Goal: Task Accomplishment & Management: Manage account settings

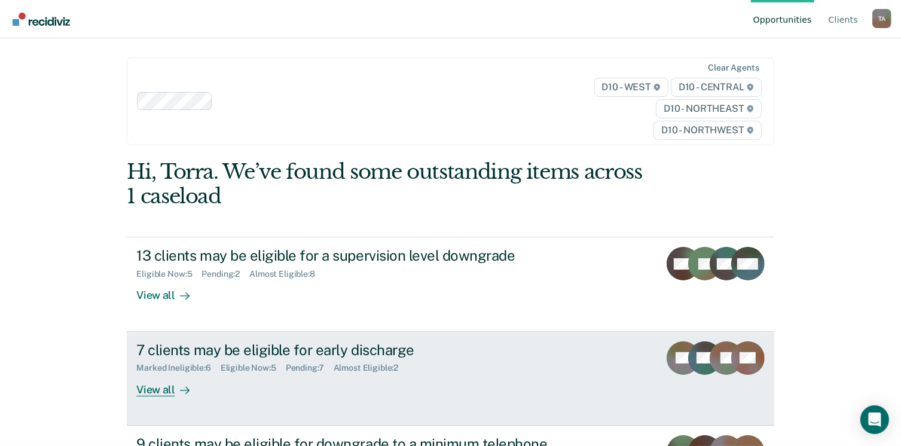
click at [157, 391] on div "View all" at bounding box center [169, 384] width 67 height 23
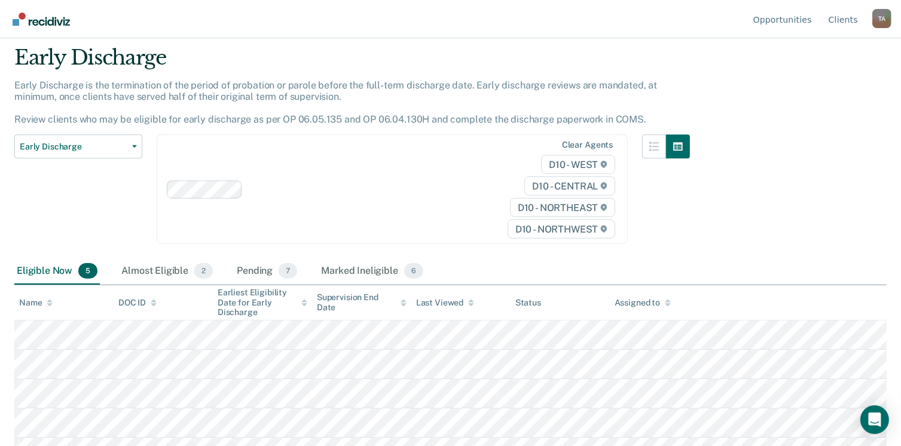
scroll to position [56, 0]
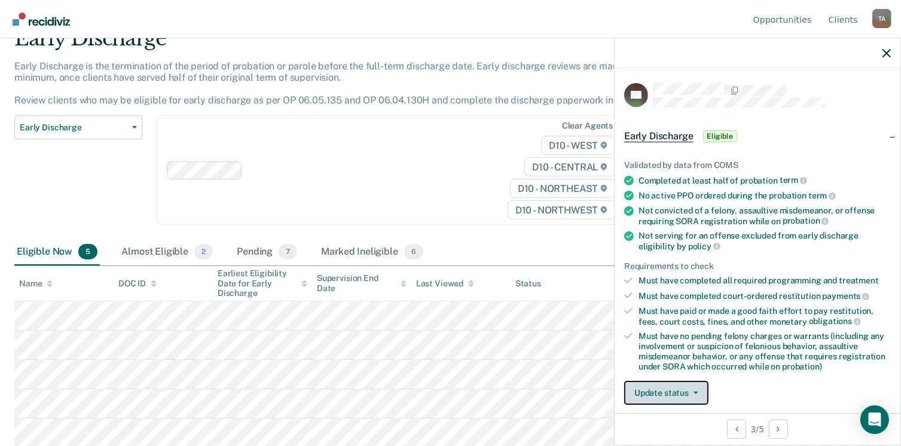
click at [692, 391] on button "Update status" at bounding box center [667, 393] width 84 height 24
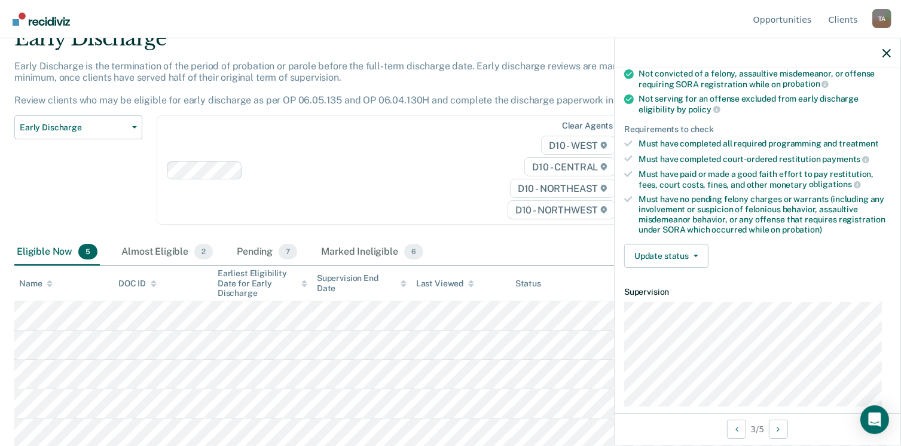
scroll to position [145, 0]
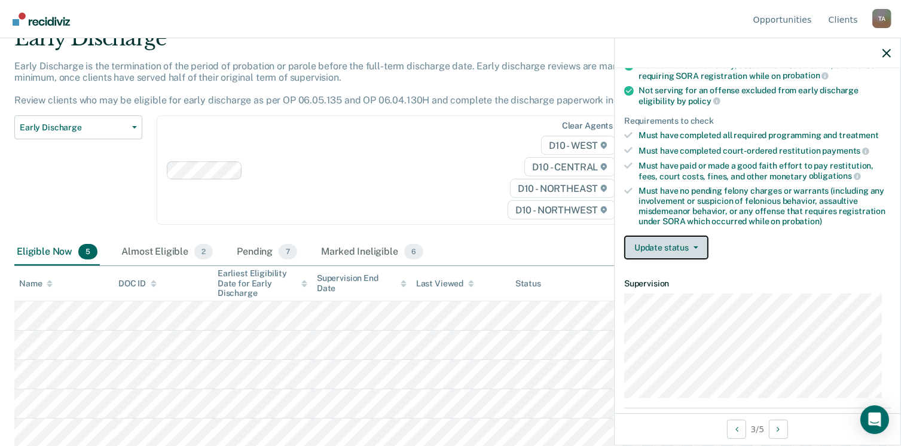
click at [699, 245] on button "Update status" at bounding box center [667, 248] width 84 height 24
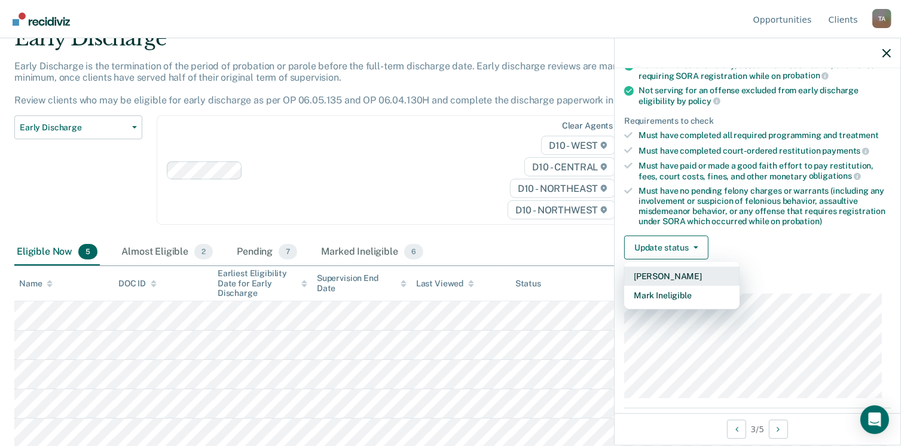
click at [661, 275] on button "[PERSON_NAME]" at bounding box center [682, 276] width 115 height 19
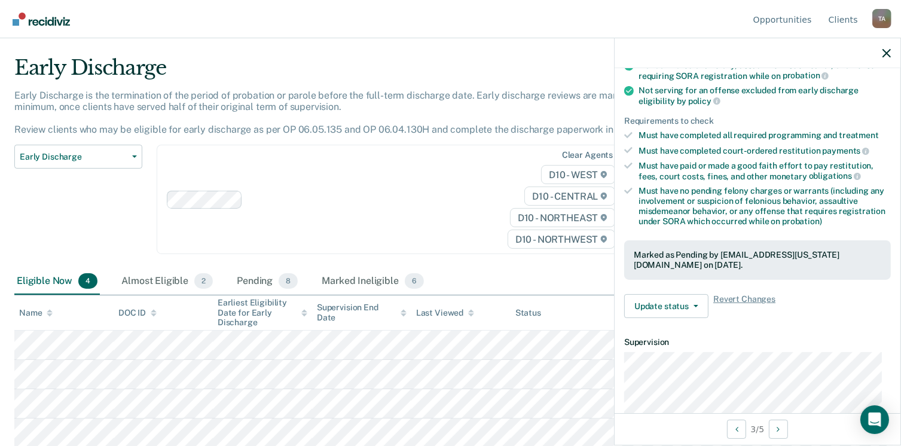
click at [524, 275] on div "Eligible Now 4 Almost Eligible 2 Pending 8 Marked Ineligible 6" at bounding box center [450, 282] width 873 height 27
click at [886, 55] on icon "button" at bounding box center [887, 53] width 8 height 8
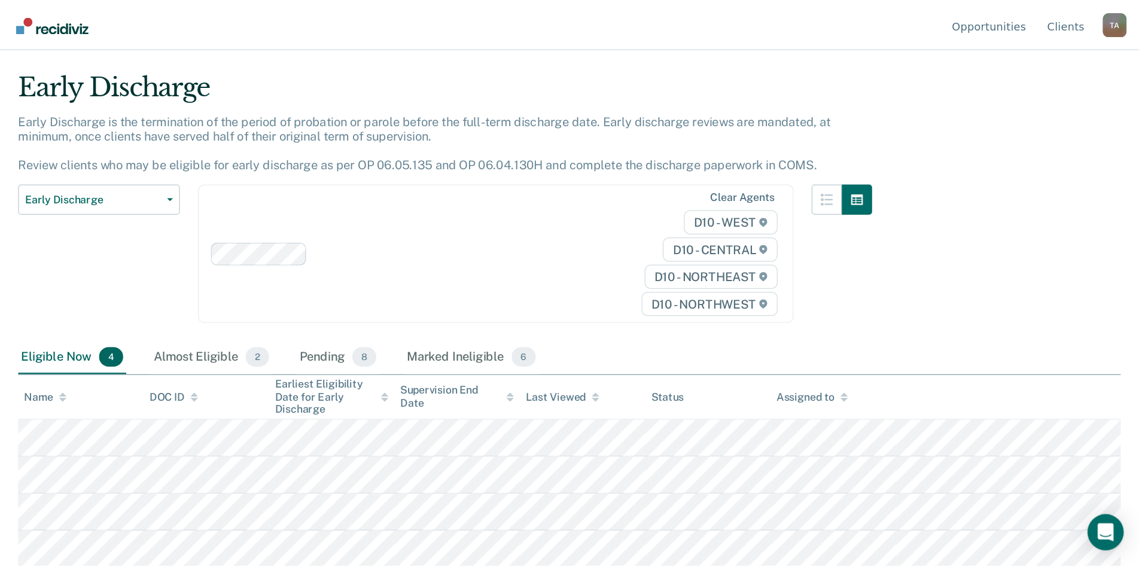
scroll to position [0, 0]
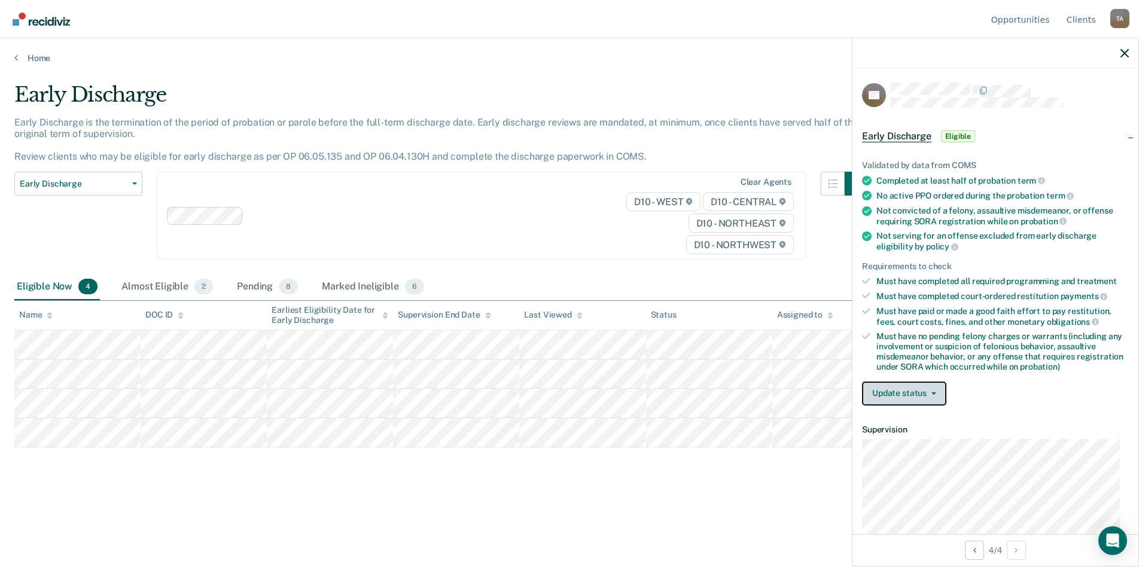
click at [910, 389] on button "Update status" at bounding box center [904, 394] width 84 height 24
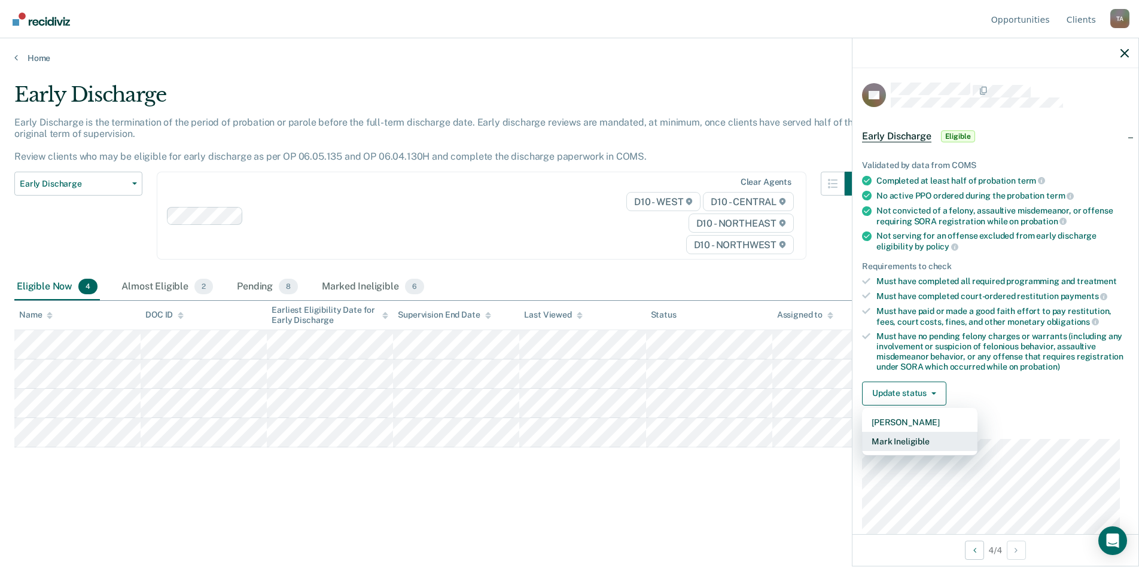
click at [907, 443] on button "Mark Ineligible" at bounding box center [919, 441] width 115 height 19
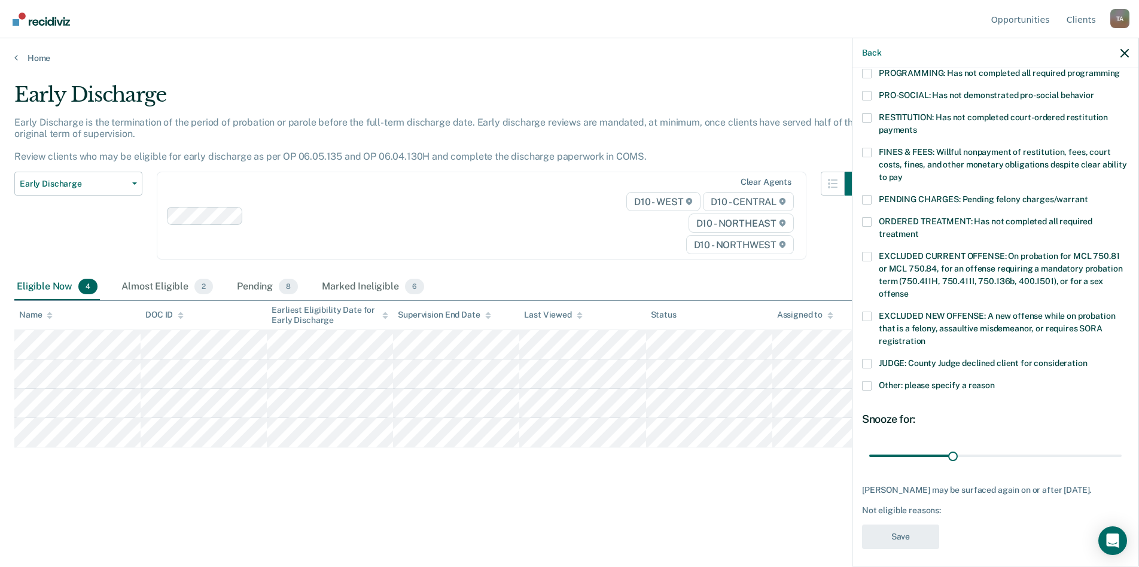
scroll to position [279, 0]
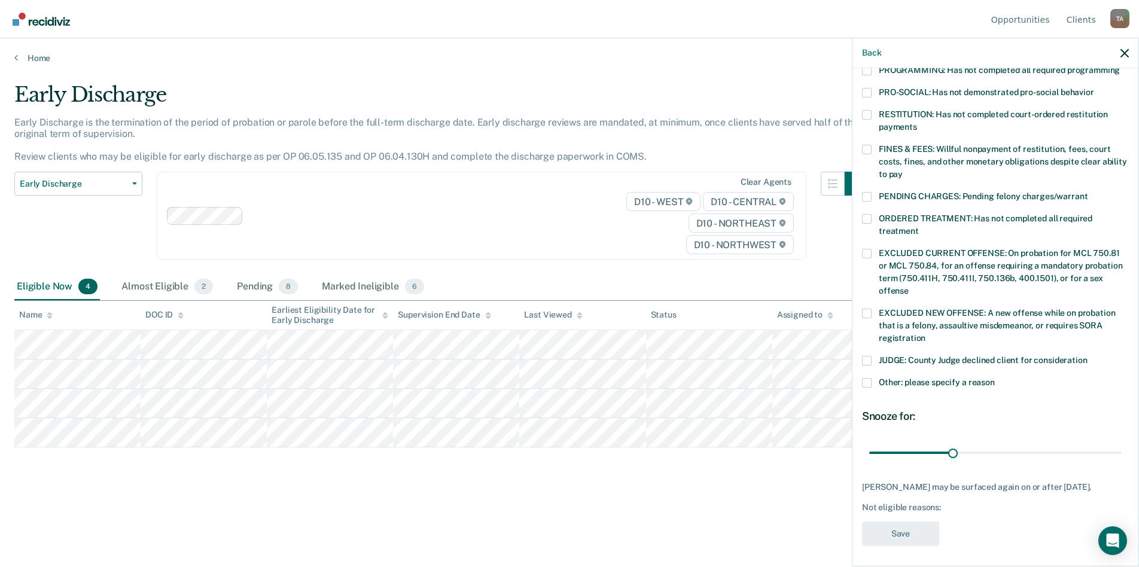
click at [867, 378] on span at bounding box center [867, 383] width 10 height 10
click at [910, 378] on input "Other: please specify a reason" at bounding box center [995, 378] width 0 height 0
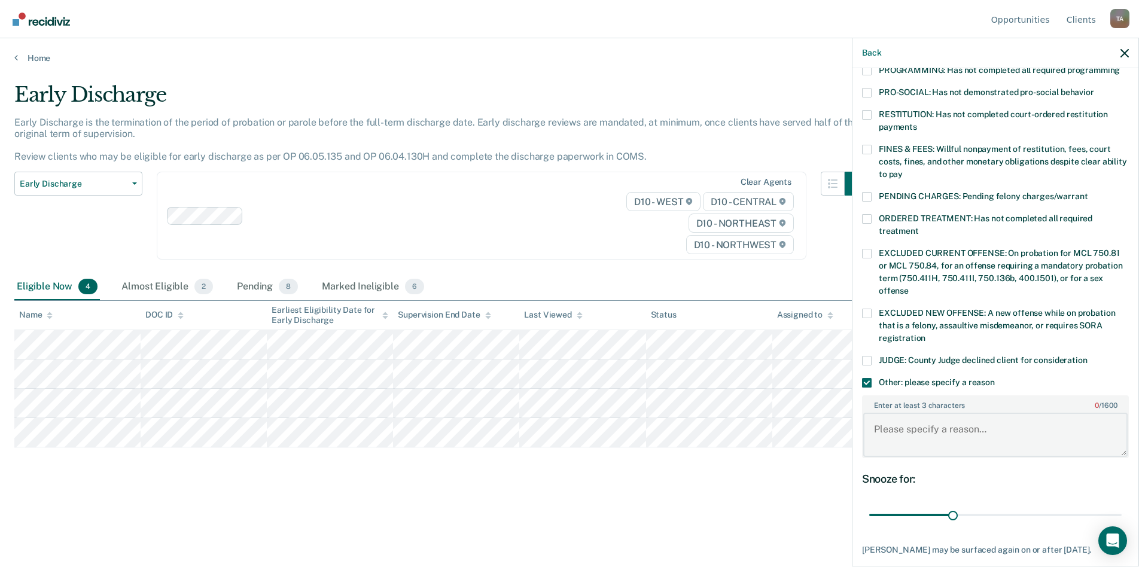
click at [892, 413] on textarea "Enter at least 3 characters 0 / 1600" at bounding box center [995, 435] width 264 height 44
type textarea "new case being tracked; NCD [DATE]"
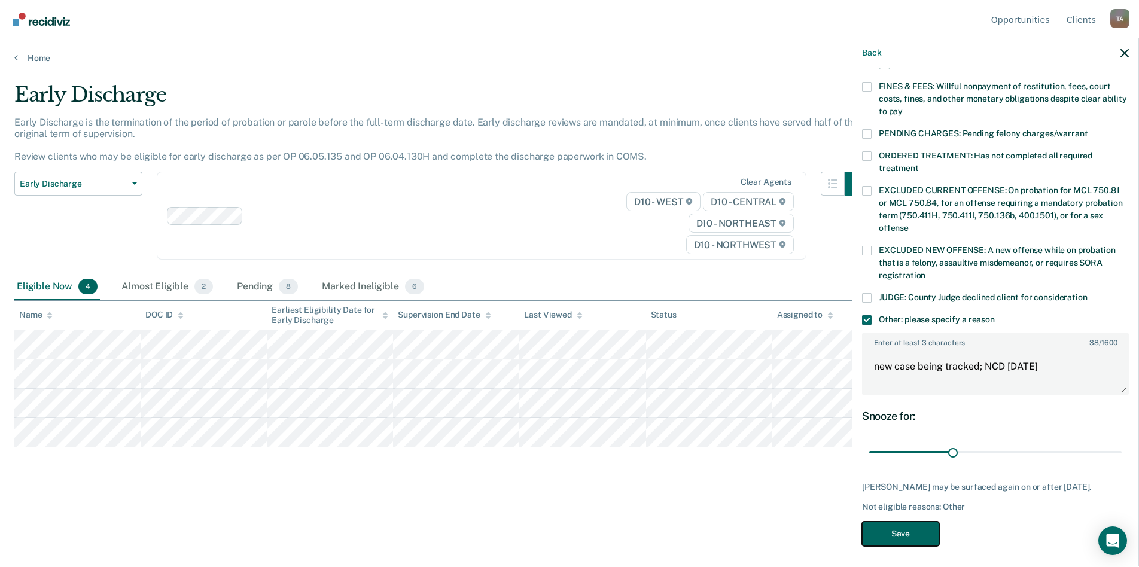
click at [910, 446] on button "Save" at bounding box center [900, 534] width 77 height 25
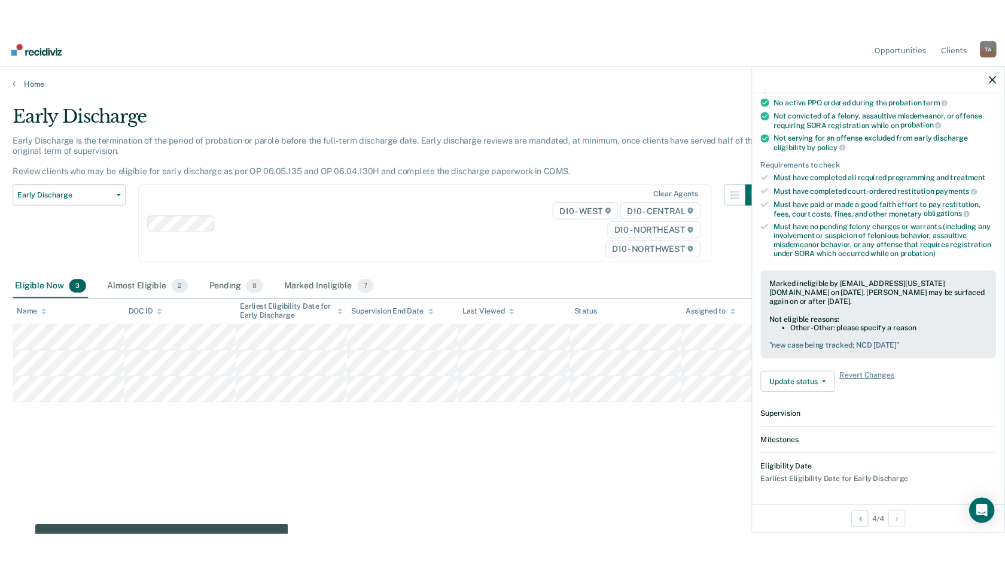
scroll to position [264, 0]
